Goal: Task Accomplishment & Management: Use online tool/utility

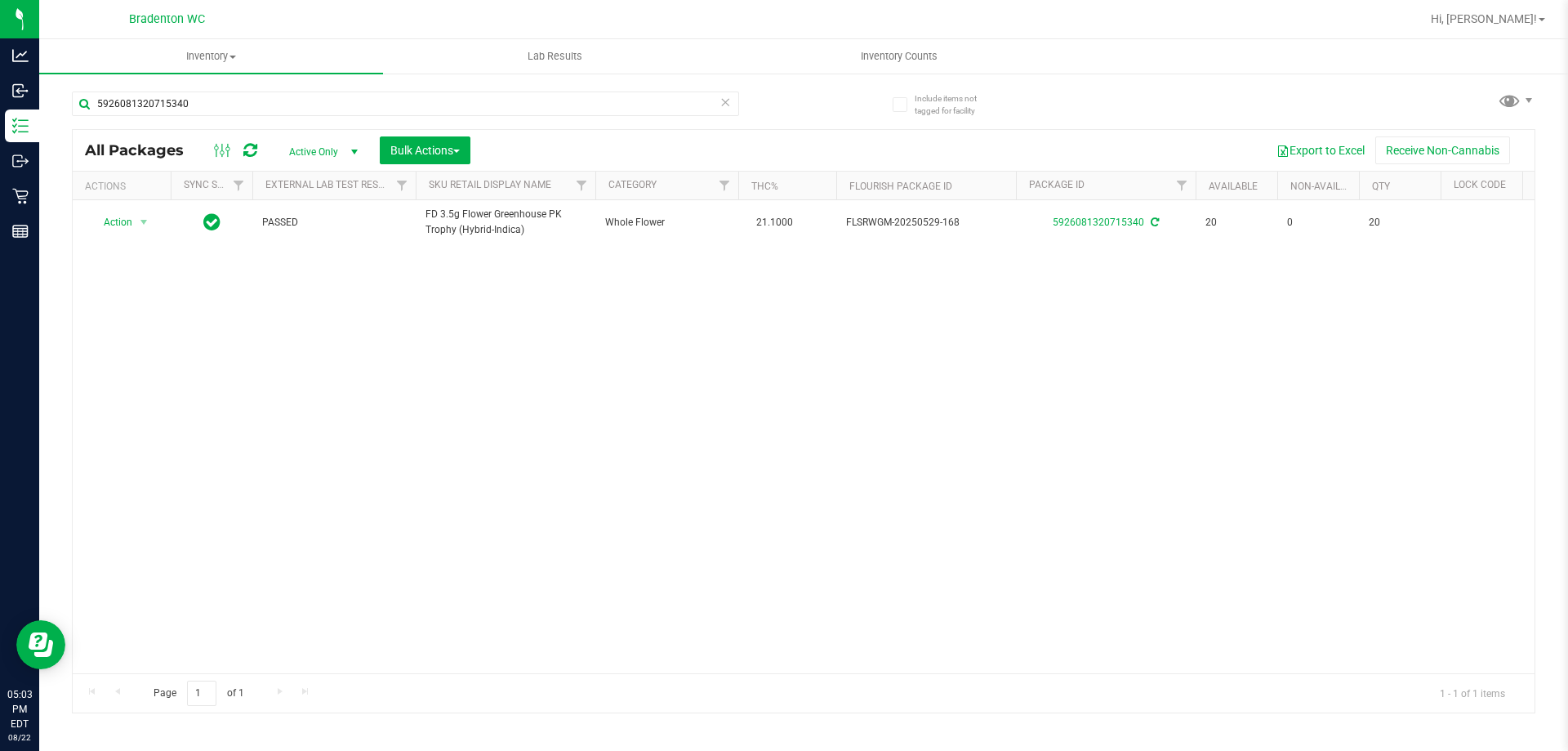
click at [728, 101] on icon at bounding box center [726, 101] width 12 height 19
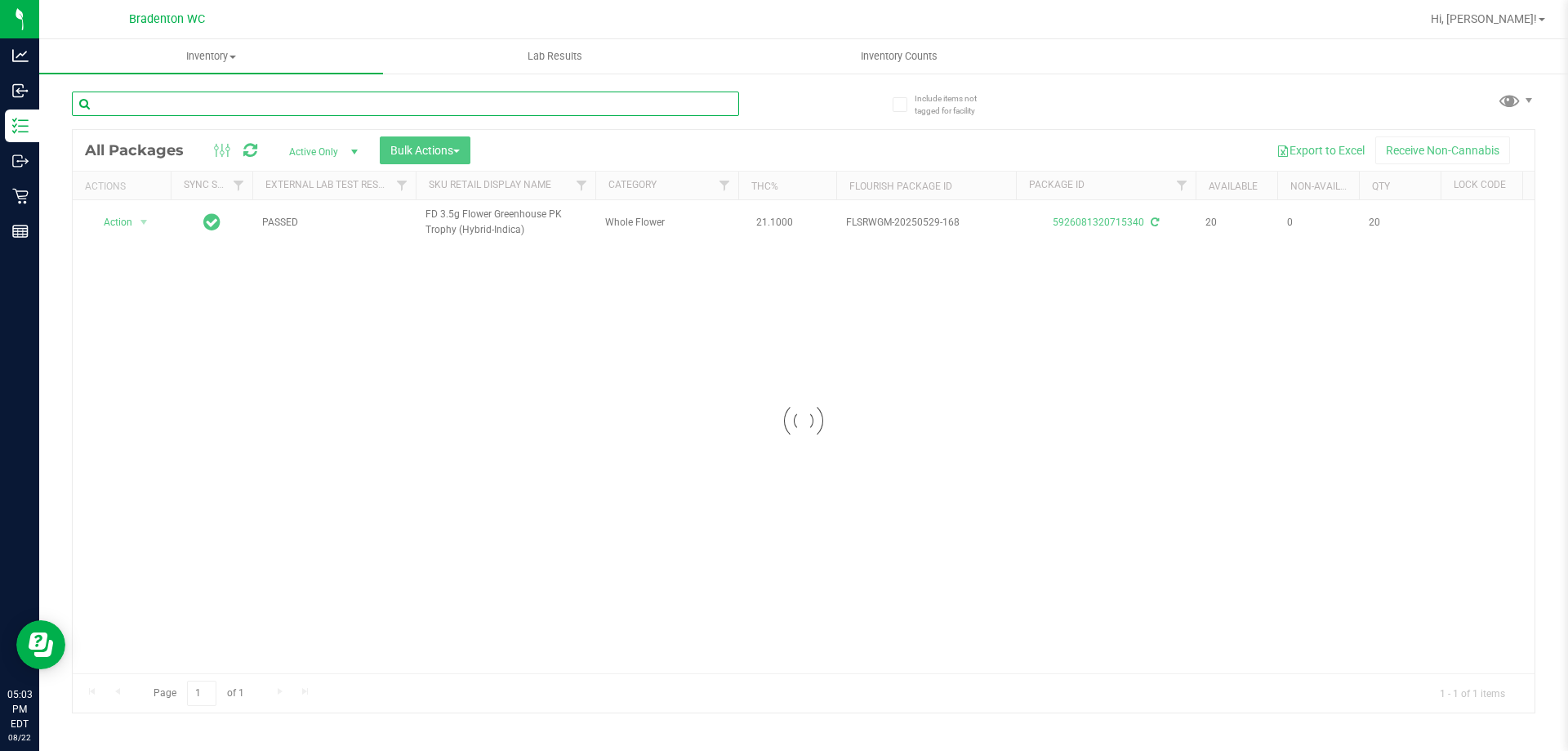
click at [508, 111] on input "text" at bounding box center [405, 104] width 667 height 24
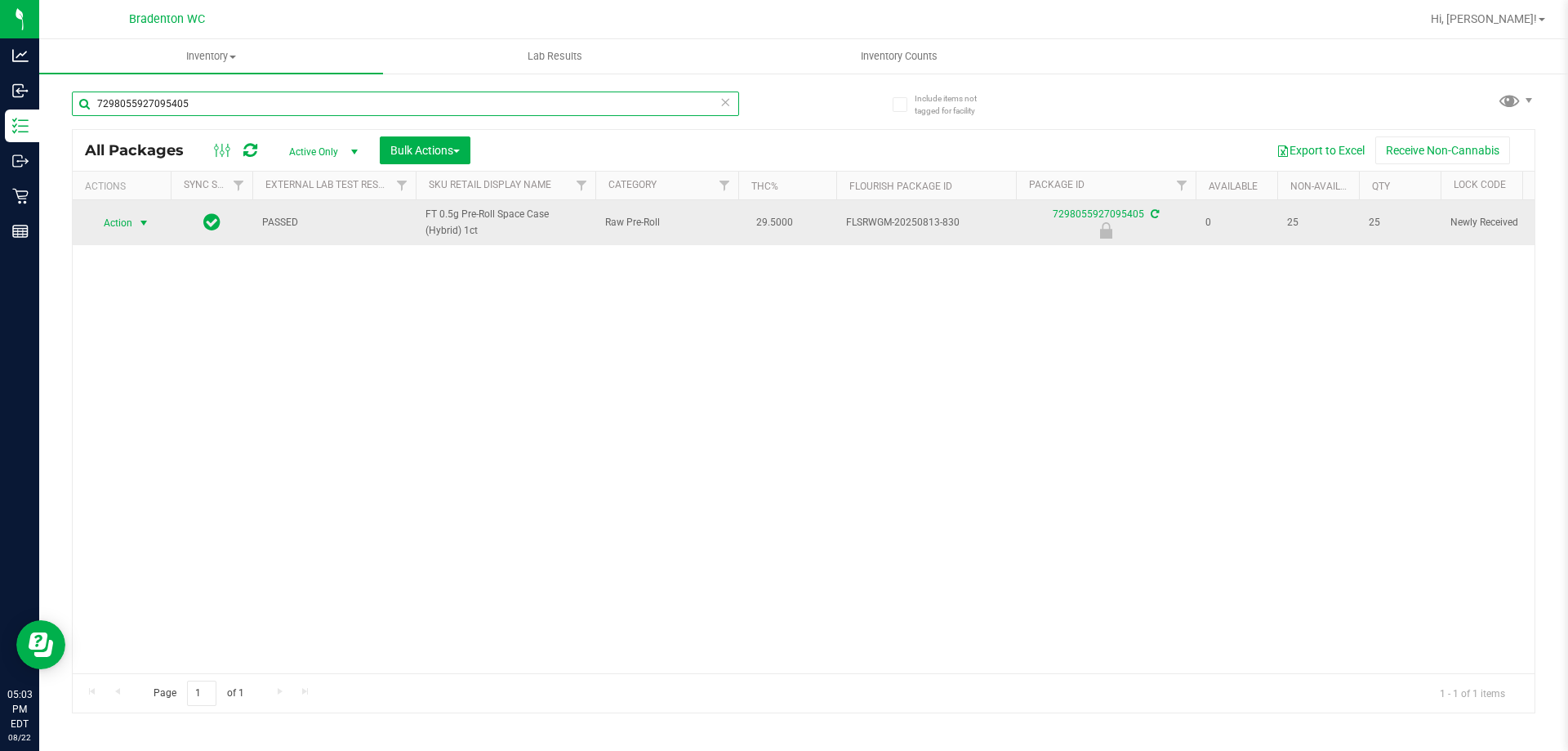
type input "7298055927095405"
click at [138, 216] on span "select" at bounding box center [144, 223] width 13 height 13
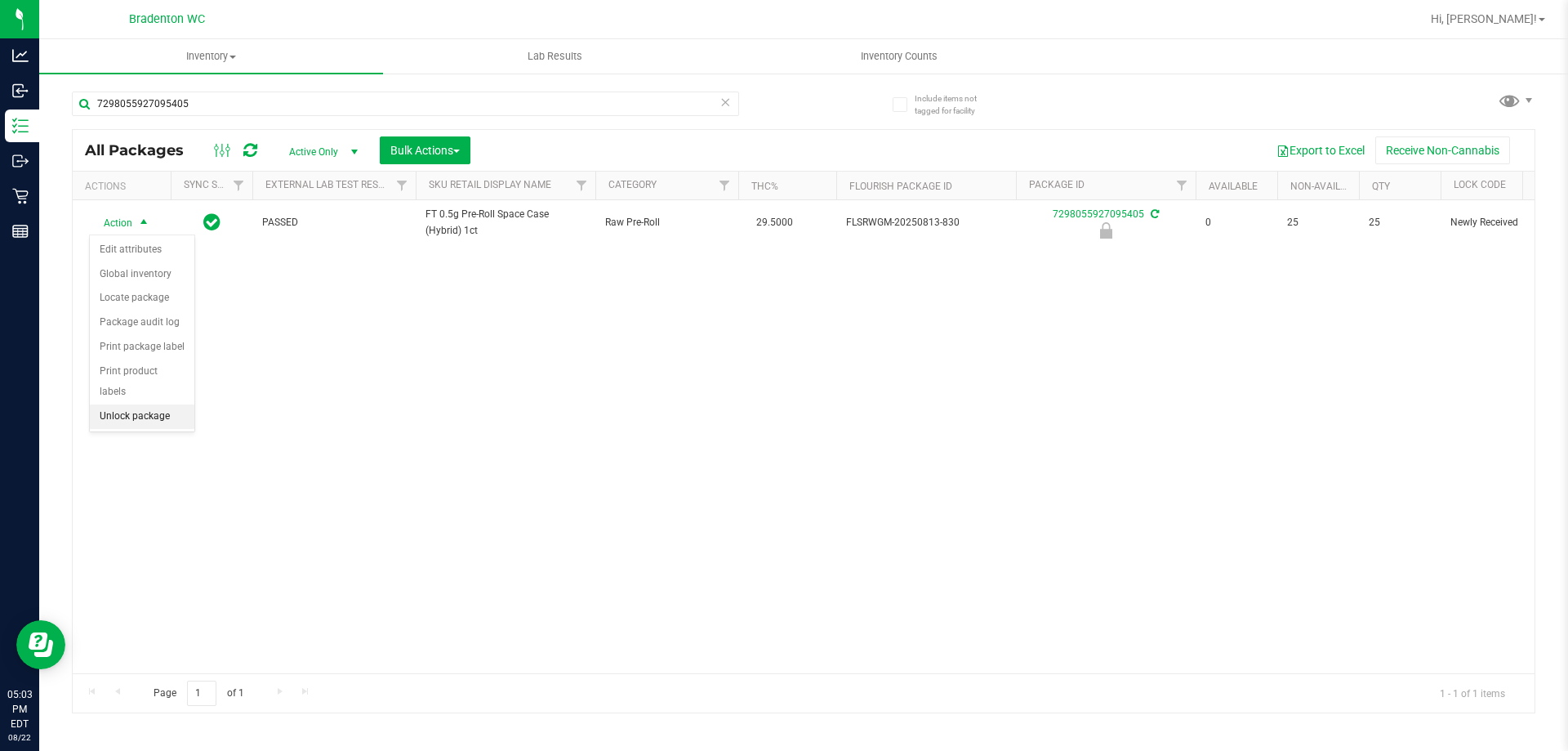
click at [122, 404] on li "Unlock package" at bounding box center [142, 416] width 104 height 24
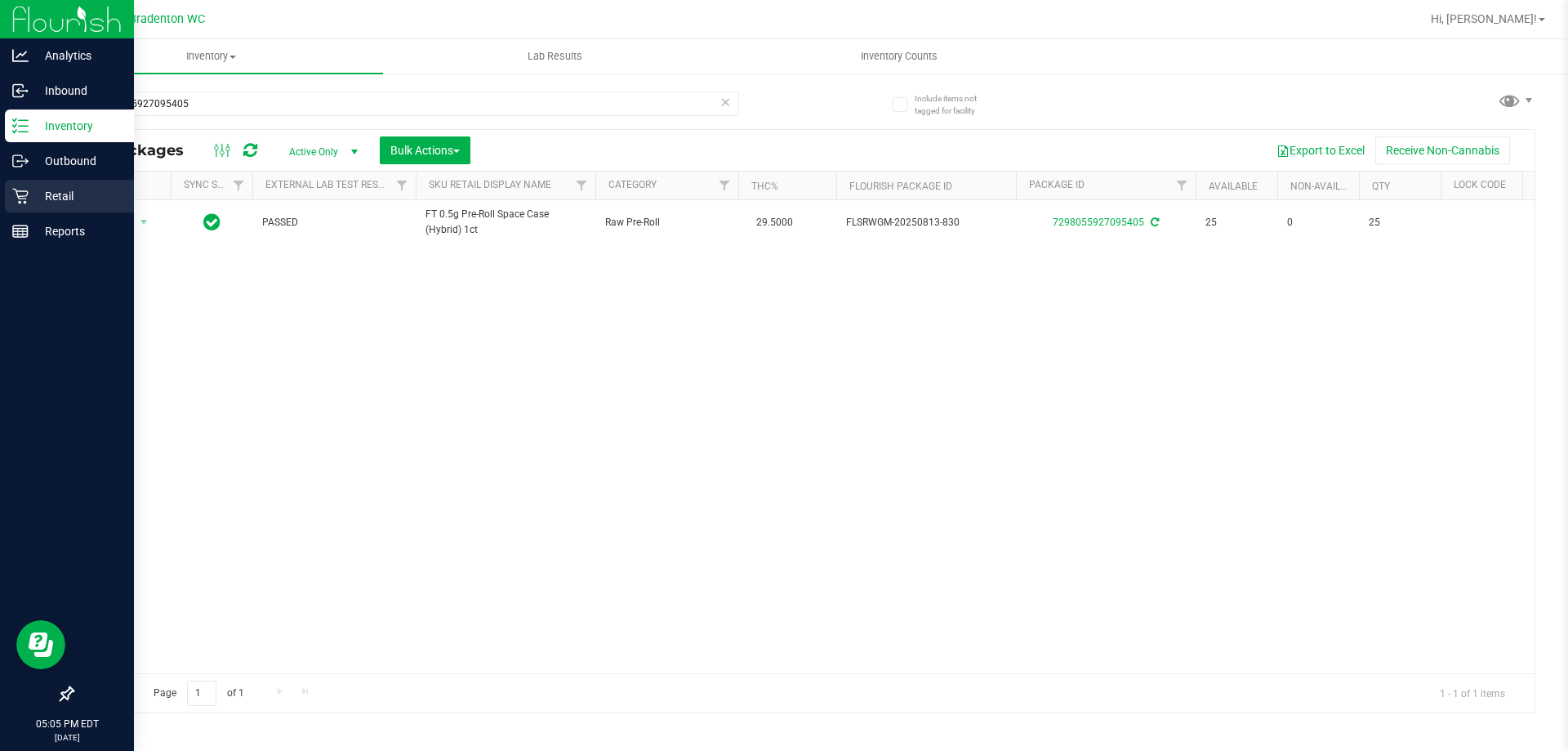
click at [12, 199] on div "Retail" at bounding box center [69, 195] width 129 height 33
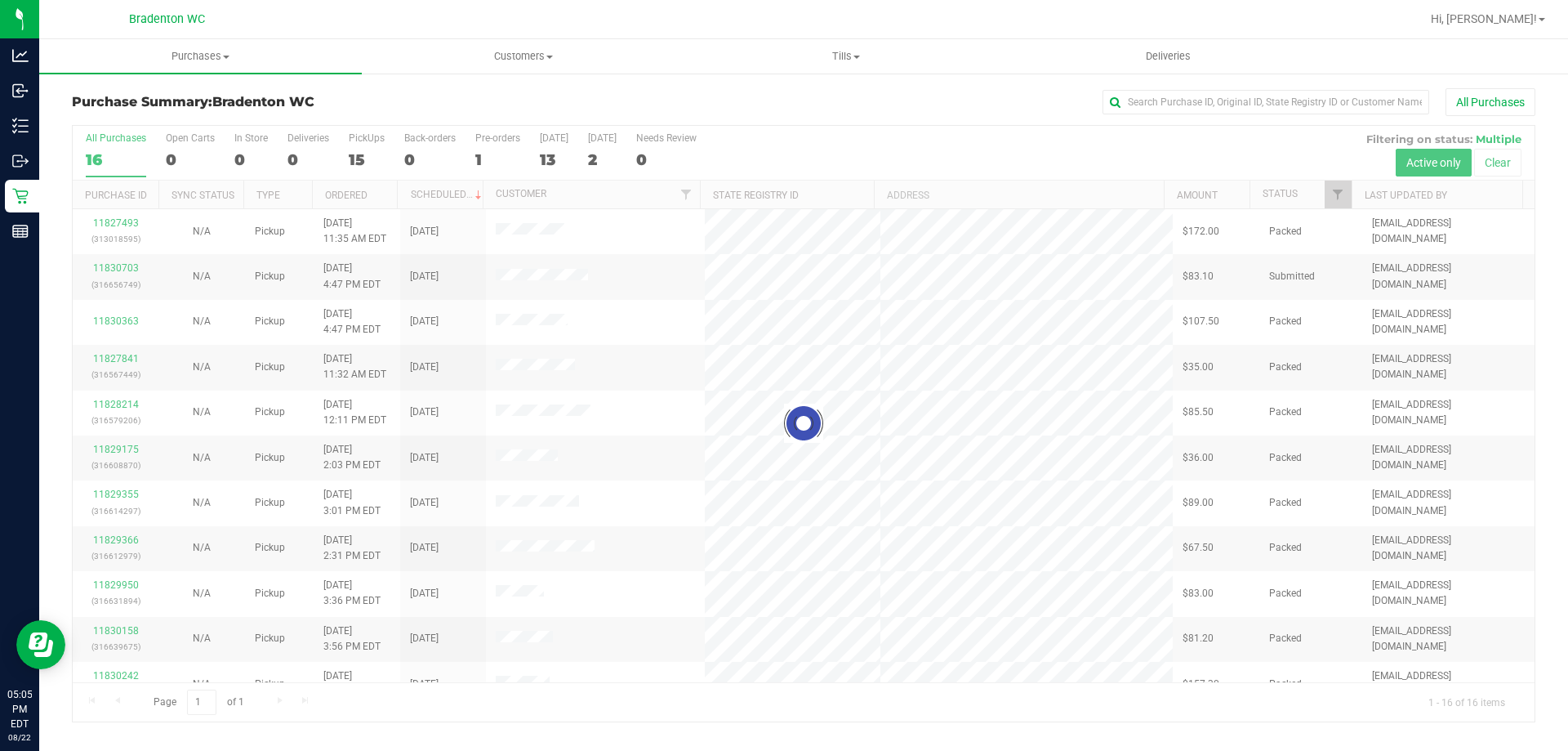
click at [433, 99] on h3 "Purchase Summary: Bradenton WC" at bounding box center [315, 102] width 487 height 14
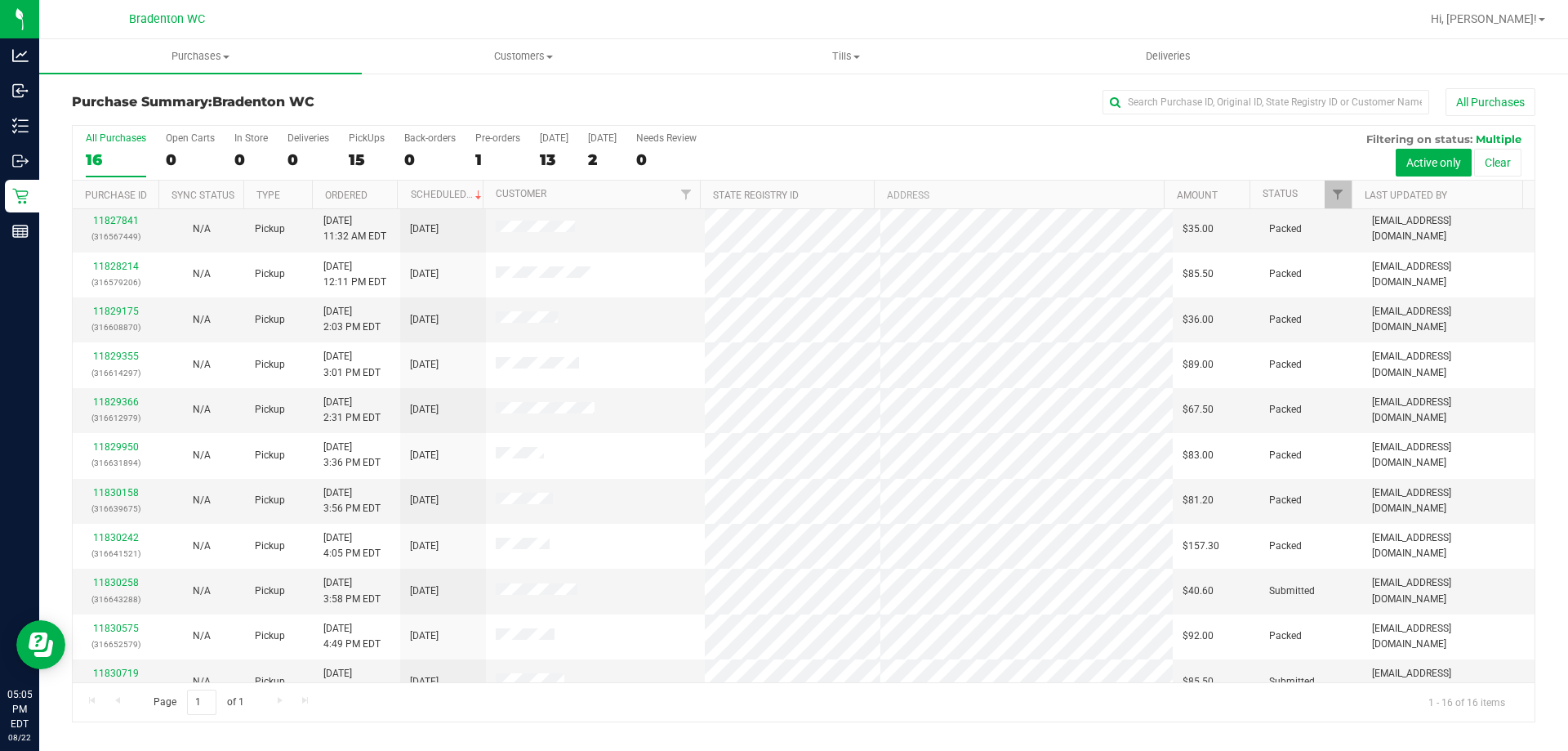
scroll to position [251, 0]
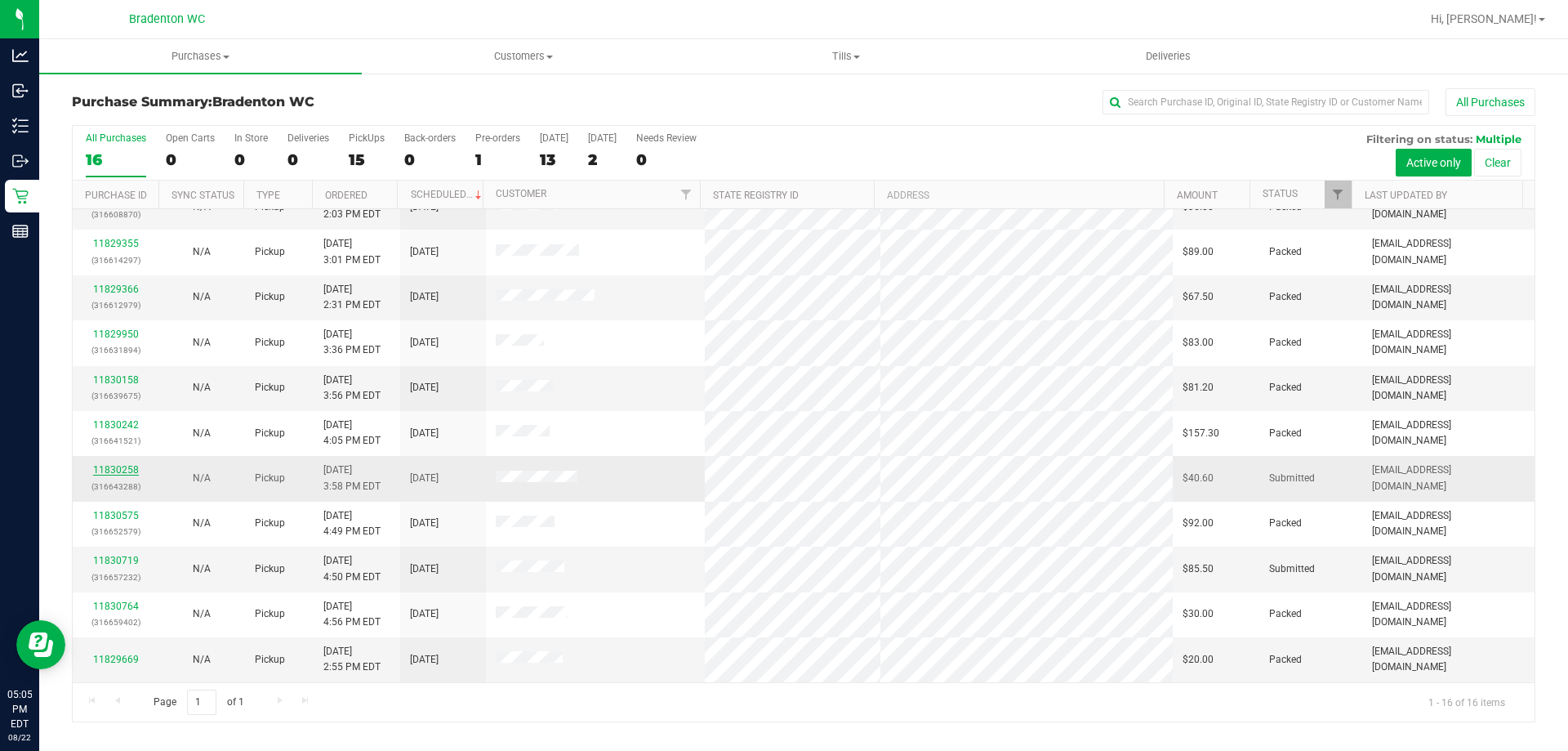
click at [116, 466] on link "11830258" at bounding box center [116, 470] width 45 height 12
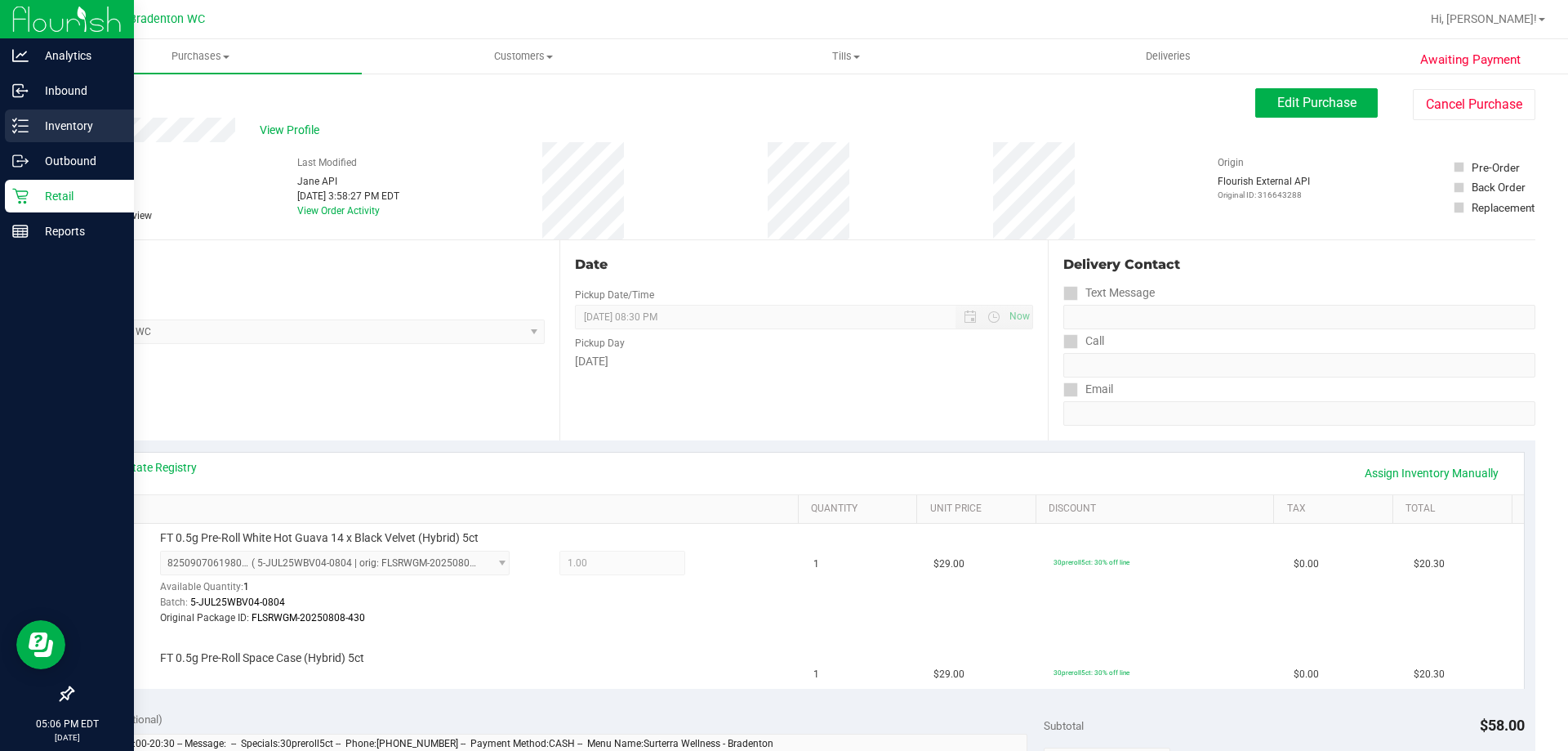
click at [27, 131] on line at bounding box center [23, 131] width 9 height 0
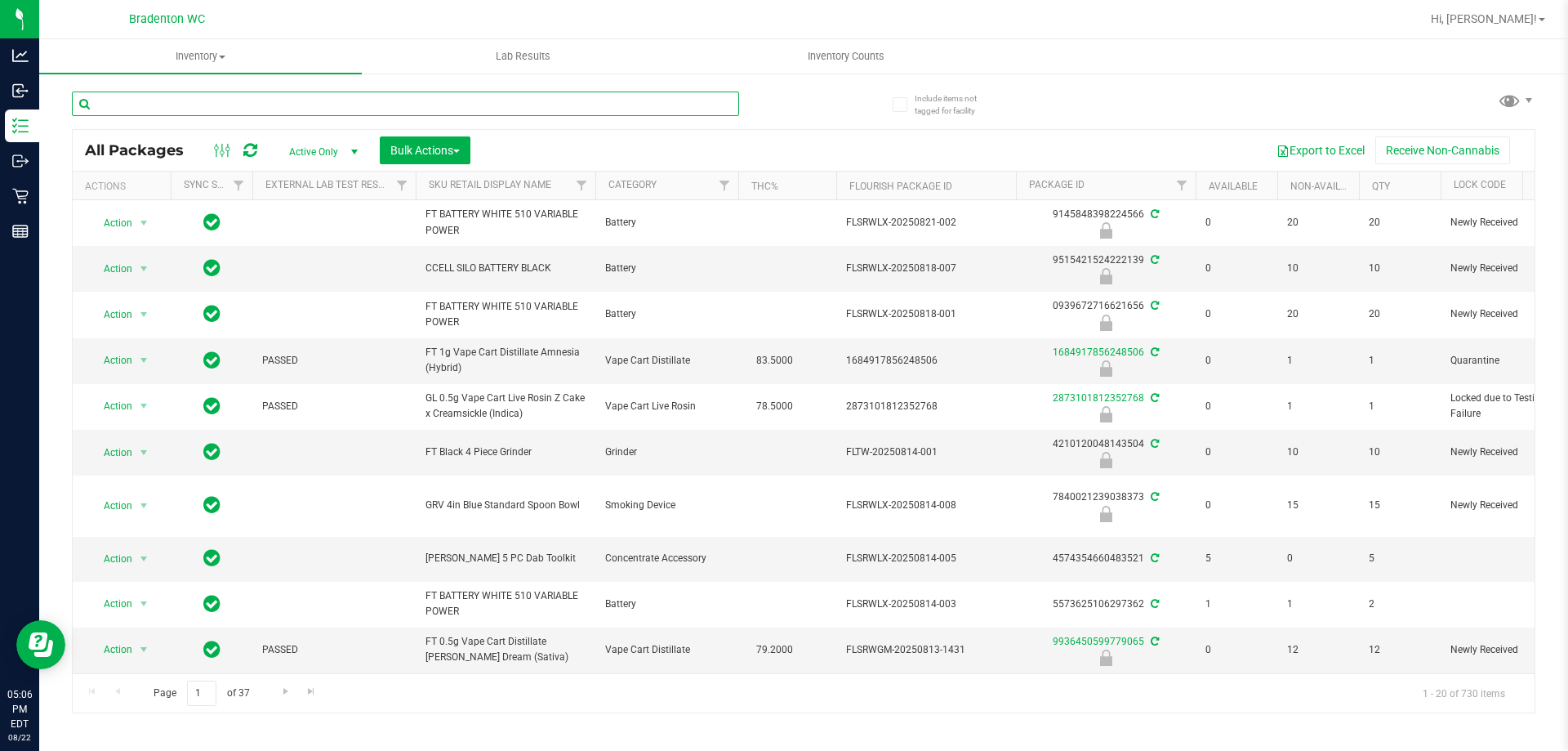
click at [345, 97] on input "text" at bounding box center [405, 104] width 667 height 24
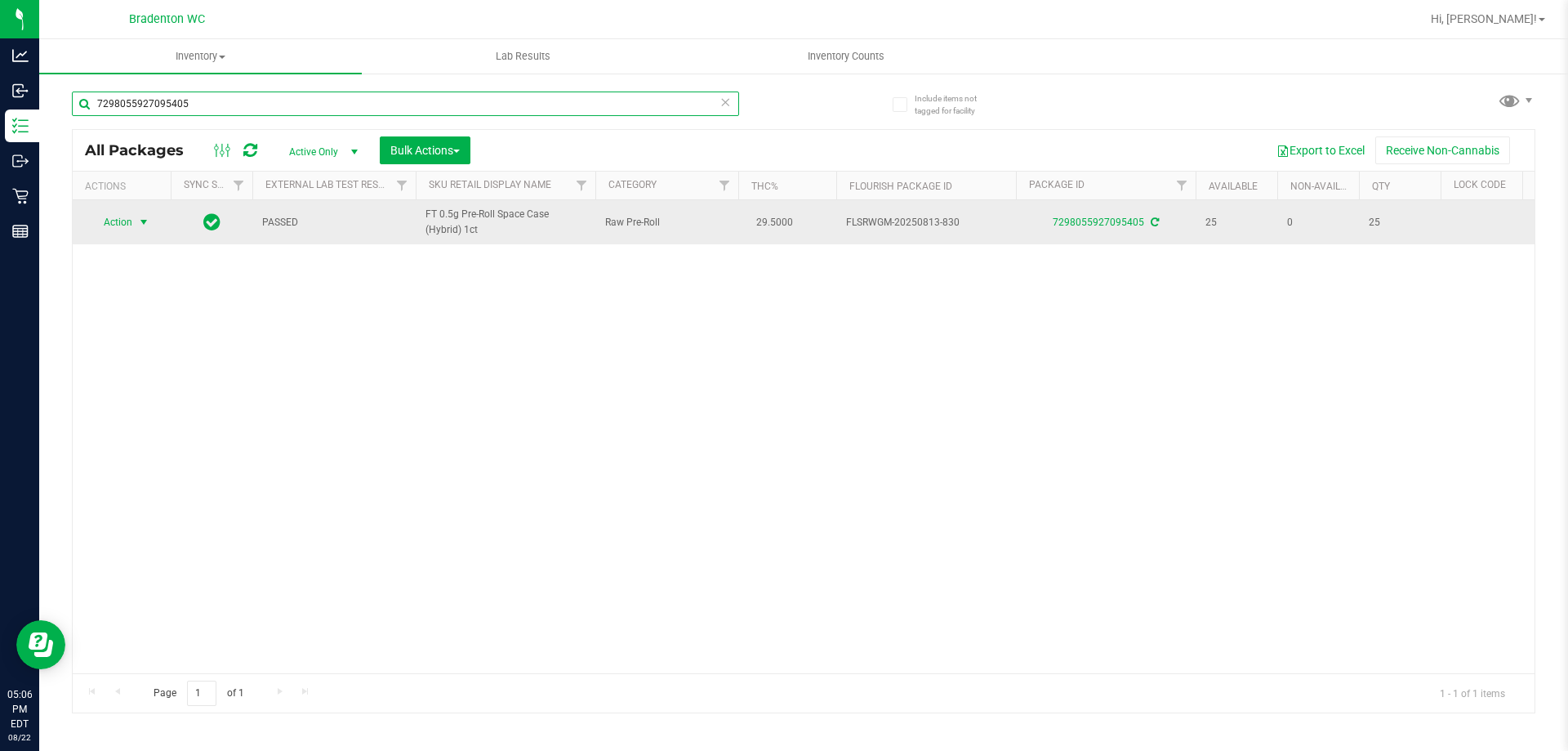
type input "7298055927095405"
click at [130, 227] on span "Action" at bounding box center [111, 221] width 44 height 23
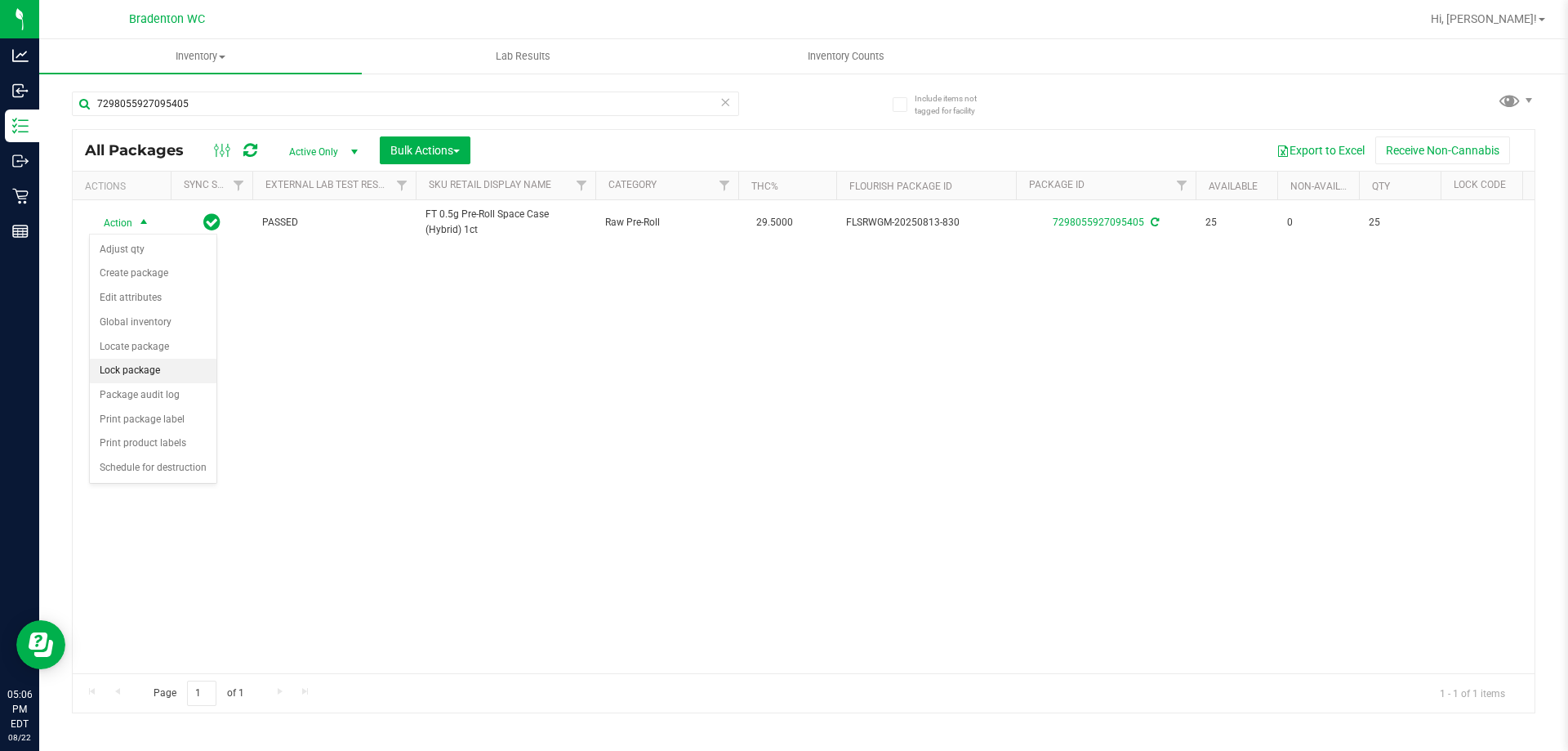
click at [147, 376] on li "Lock package" at bounding box center [153, 370] width 126 height 24
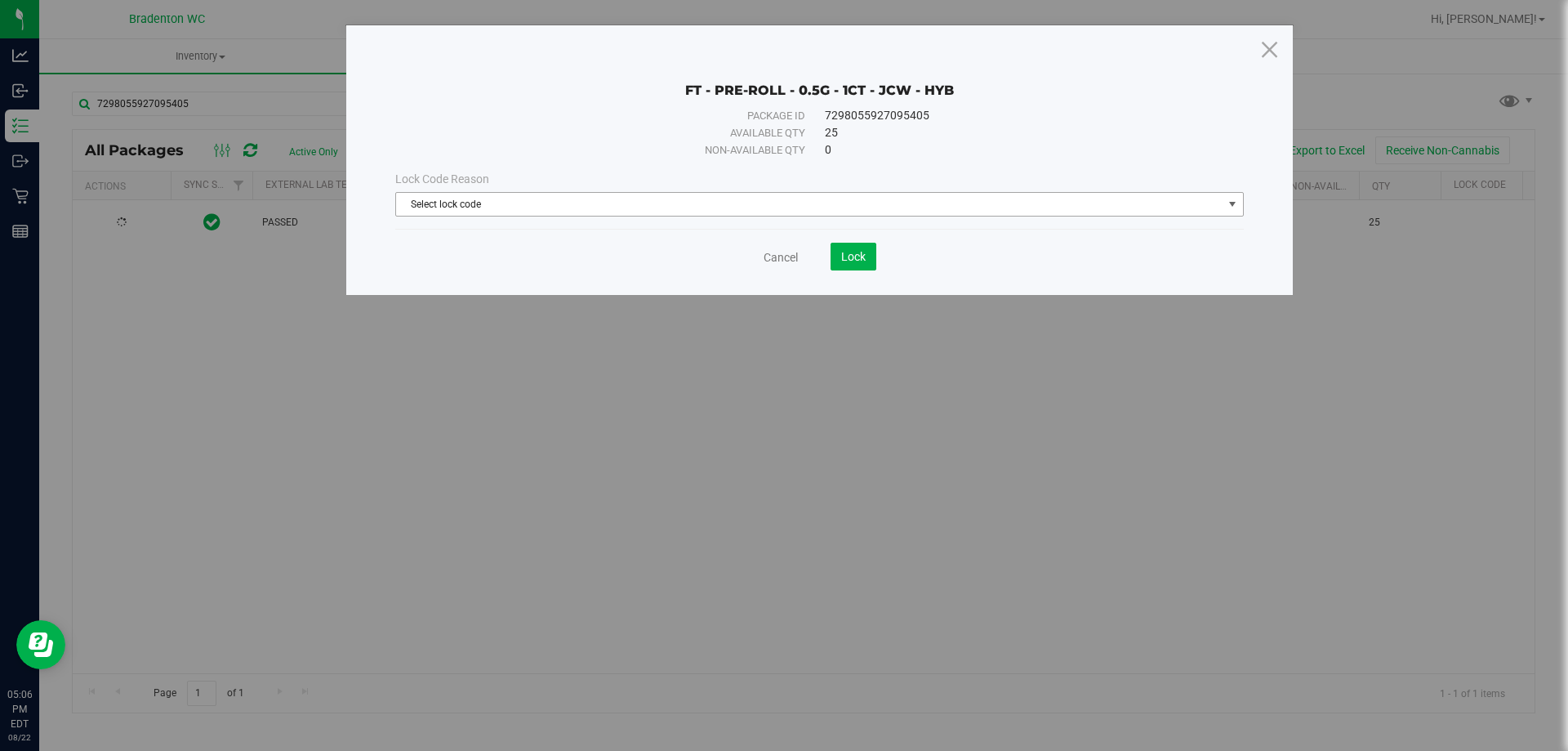
click at [924, 214] on span "Select lock code" at bounding box center [810, 204] width 827 height 23
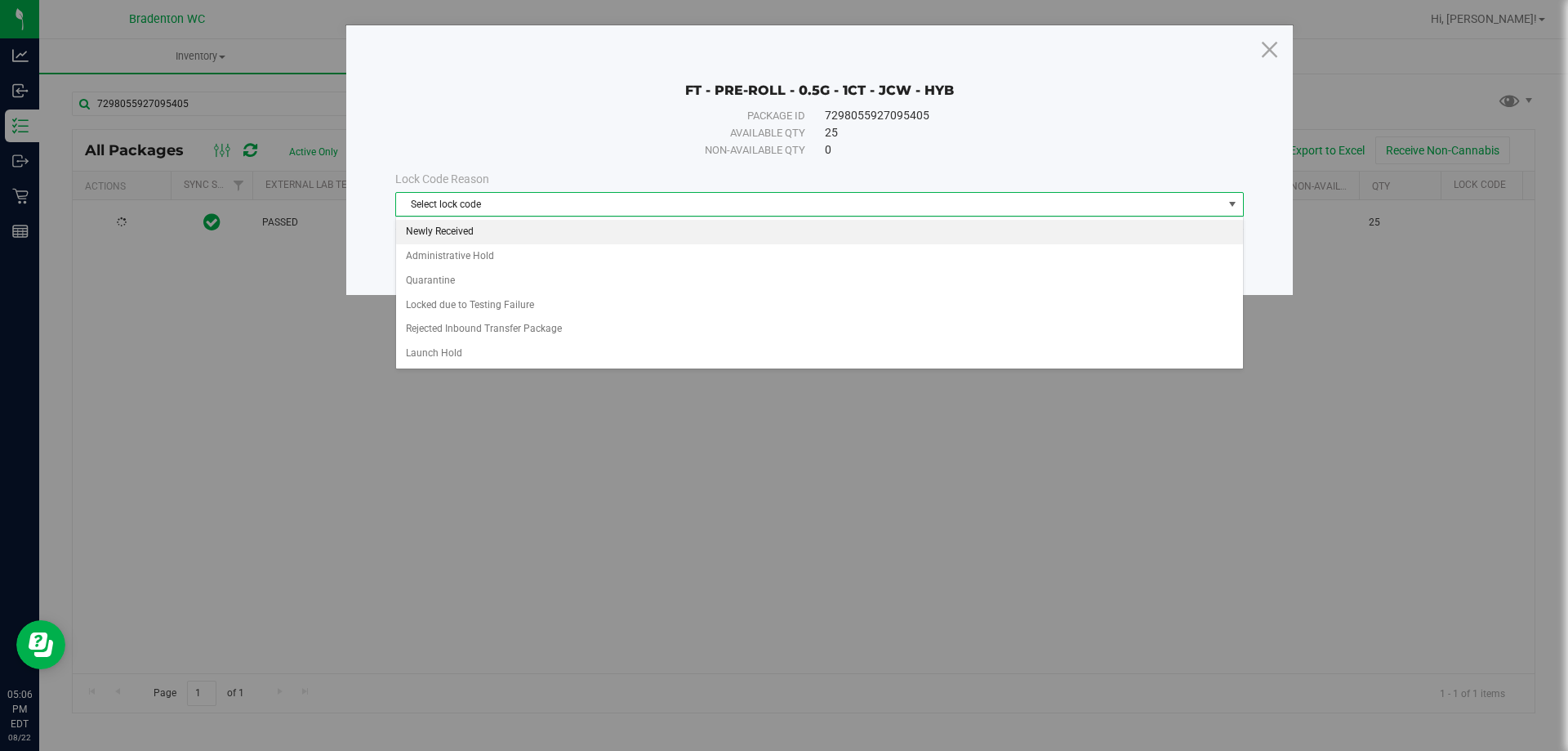
click at [464, 225] on li "Newly Received" at bounding box center [820, 232] width 847 height 24
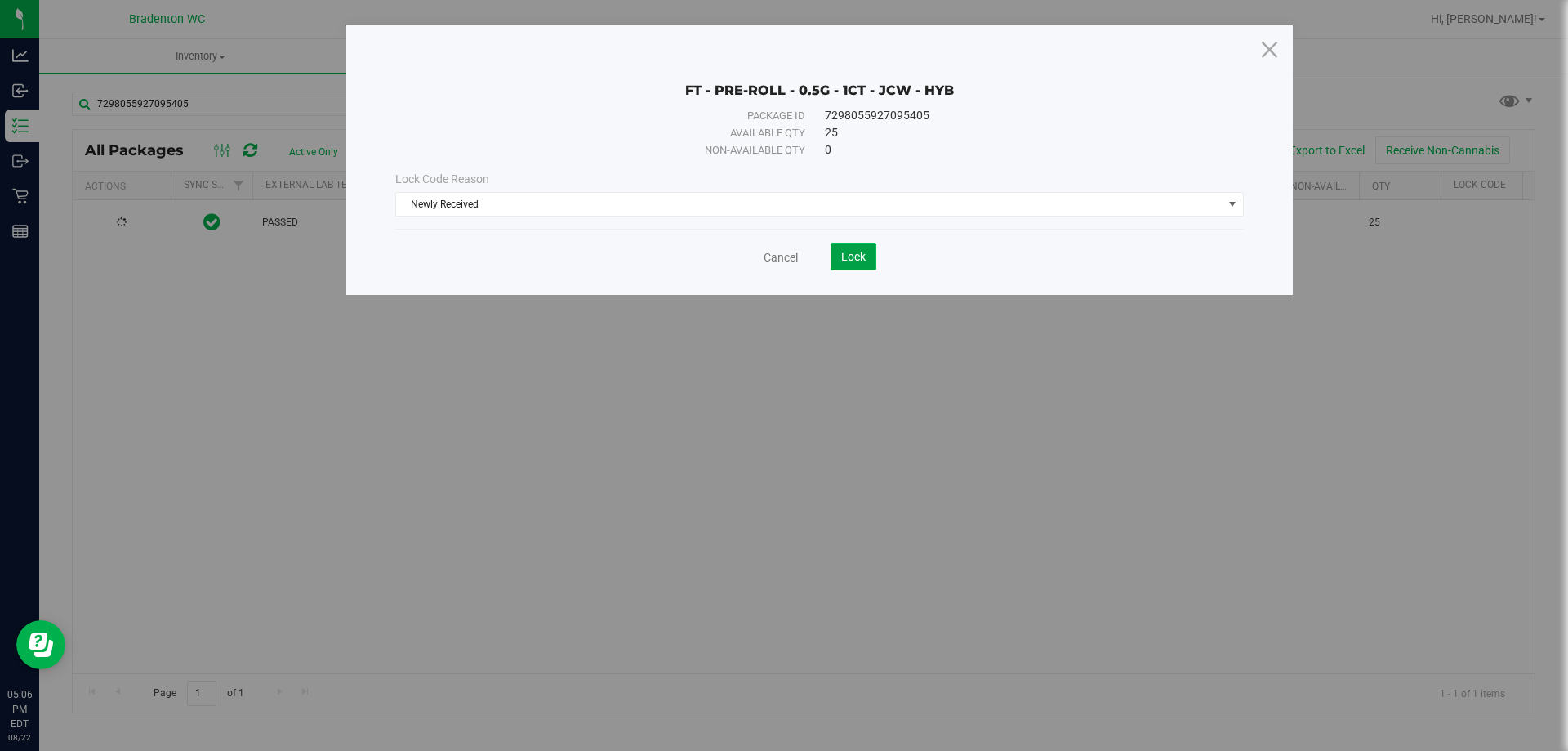
click at [864, 263] on button "Lock" at bounding box center [853, 256] width 45 height 28
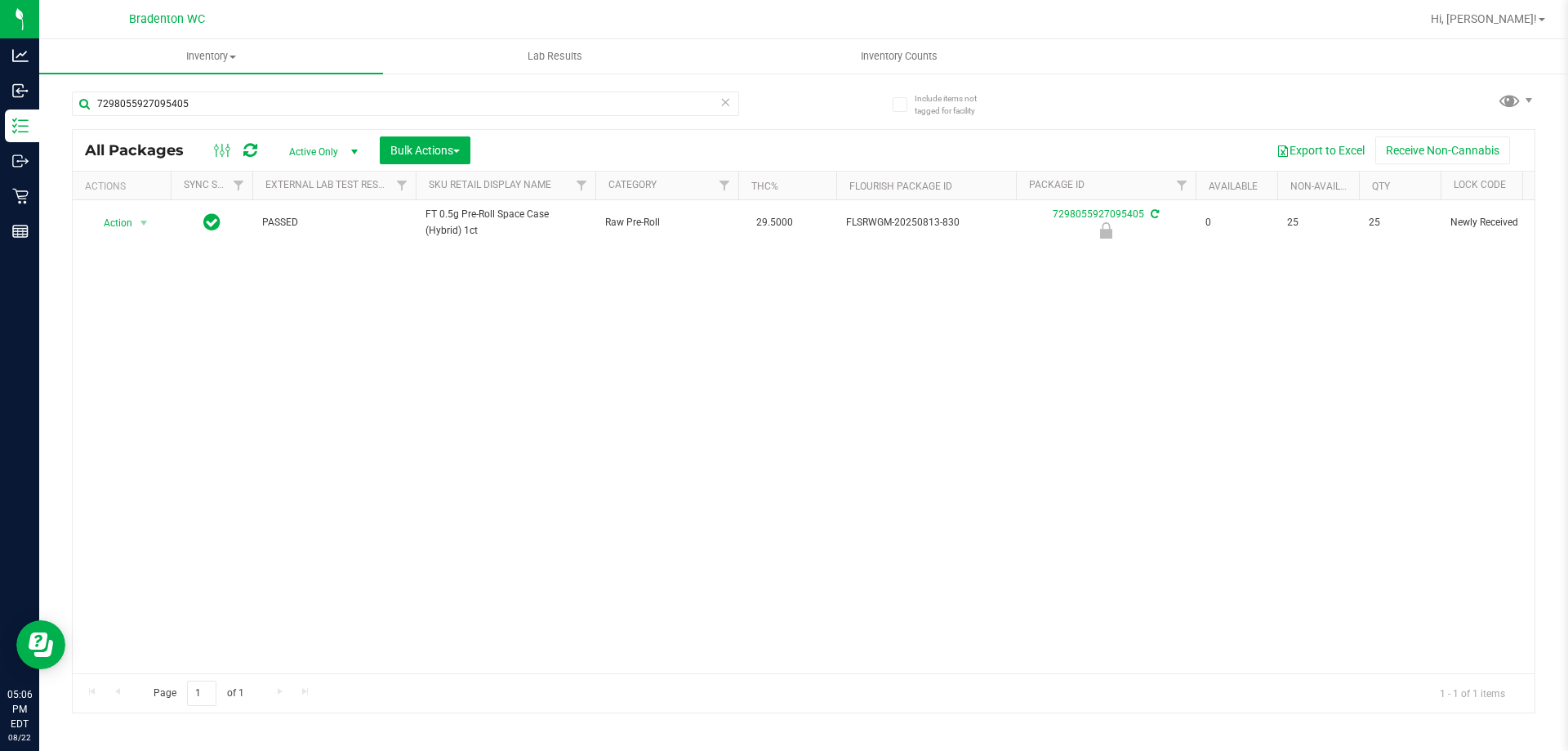
click at [722, 101] on icon at bounding box center [726, 101] width 12 height 19
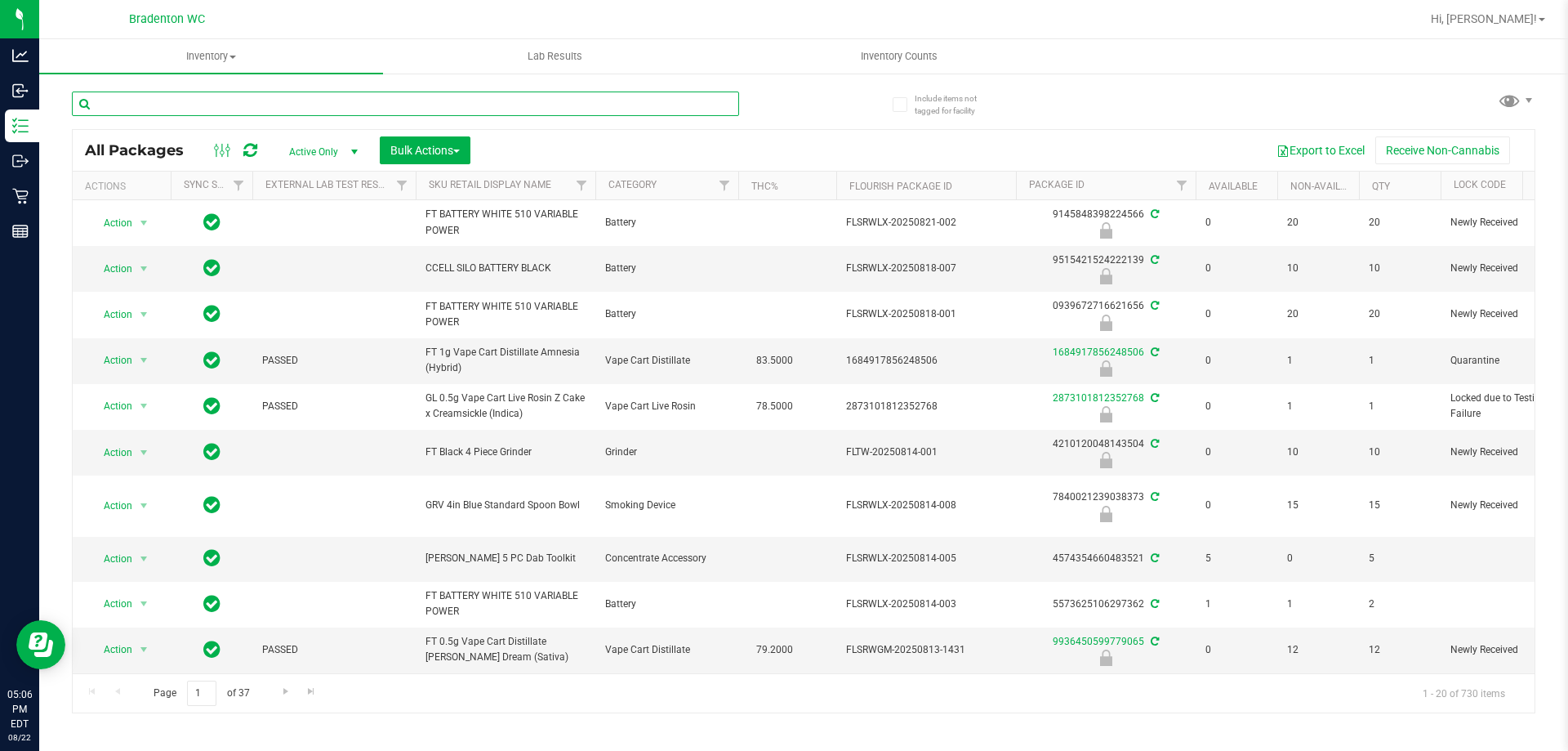
click at [210, 104] on input "text" at bounding box center [405, 104] width 667 height 24
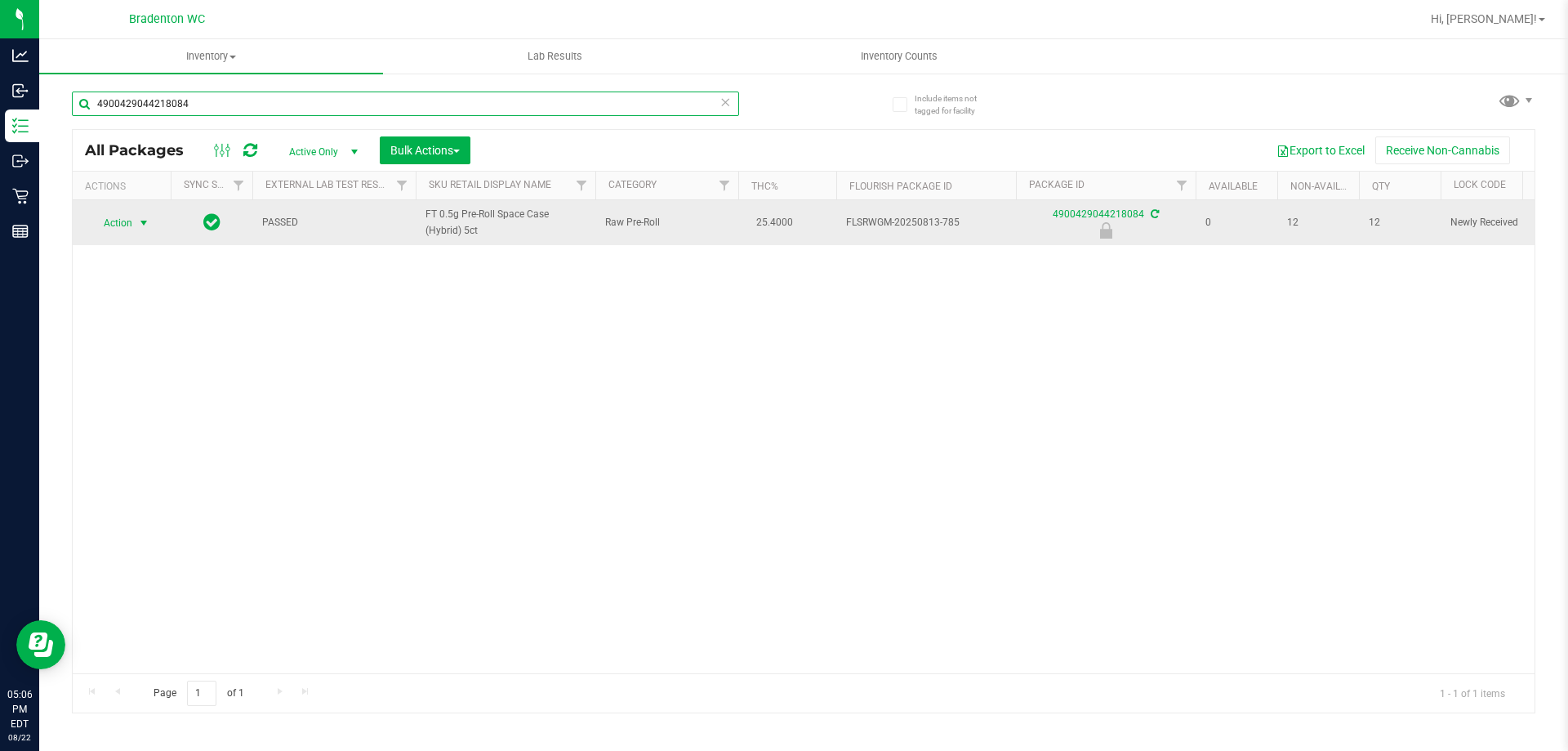
type input "4900429044218084"
click at [132, 228] on span "Action" at bounding box center [111, 222] width 44 height 23
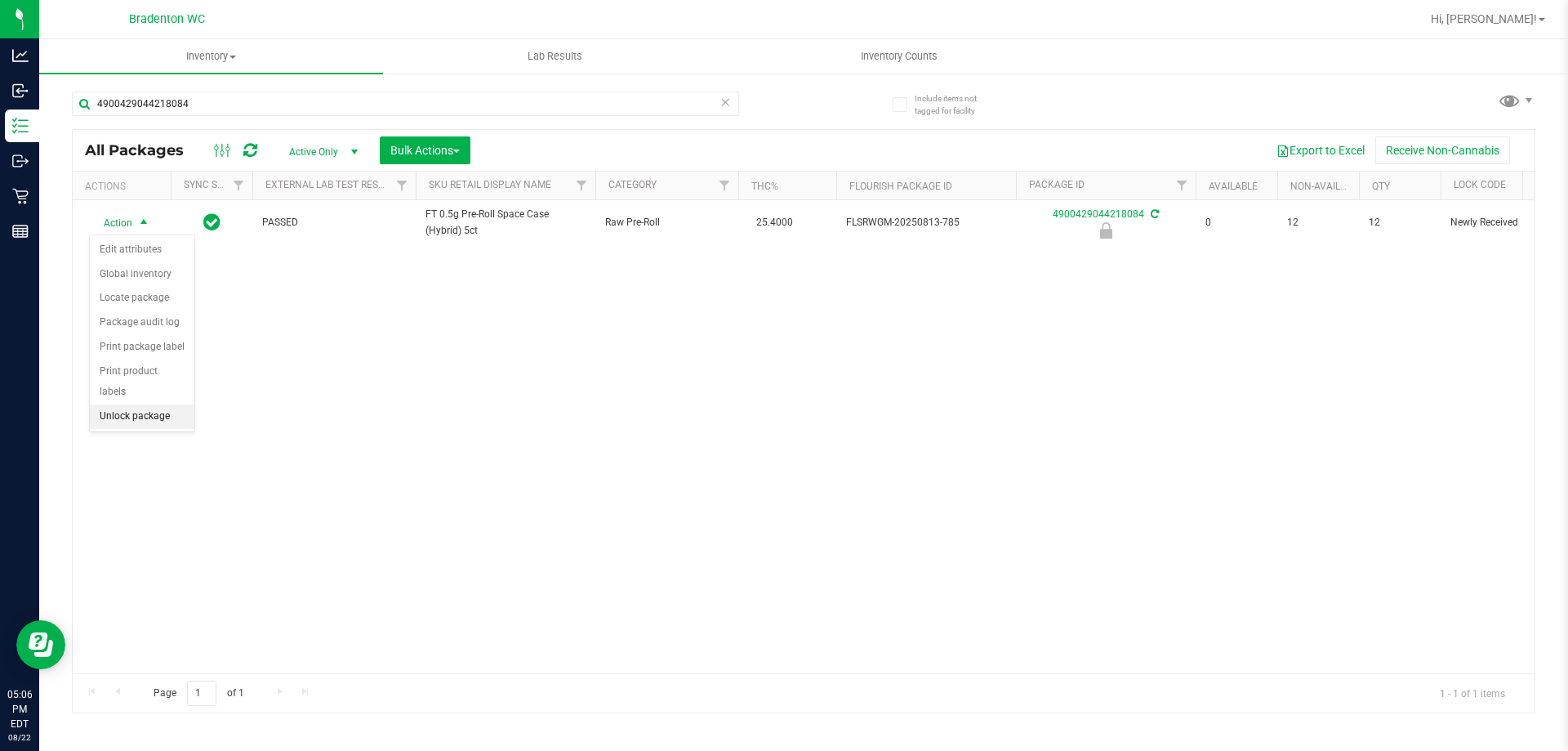
click at [155, 404] on li "Unlock package" at bounding box center [142, 416] width 104 height 24
